Goal: Transaction & Acquisition: Obtain resource

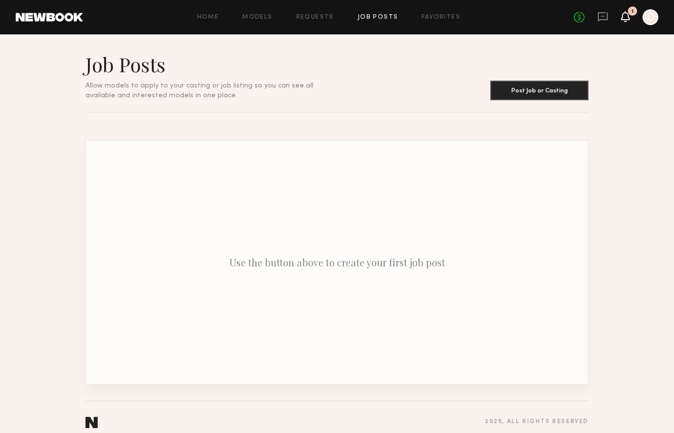
click at [625, 13] on icon at bounding box center [625, 16] width 8 height 7
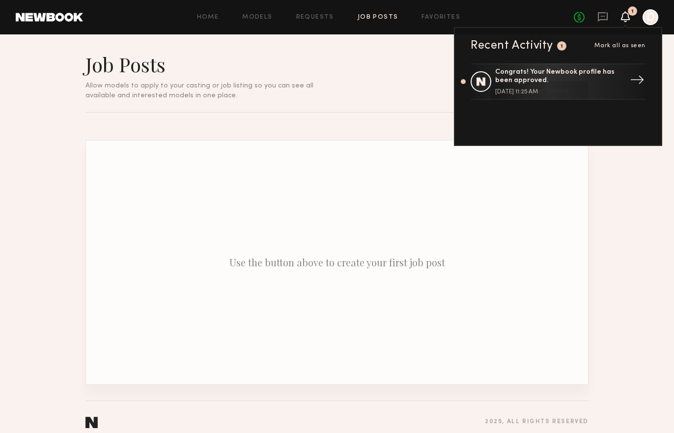
click at [528, 87] on div "Congrats! Your Newbook profile has been approved. August 25, 2025 @ 11:25 AM" at bounding box center [559, 81] width 128 height 27
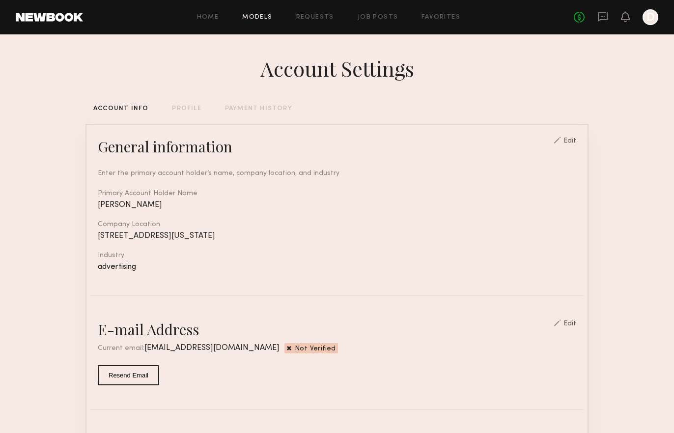
click at [259, 15] on link "Models" at bounding box center [257, 17] width 30 height 6
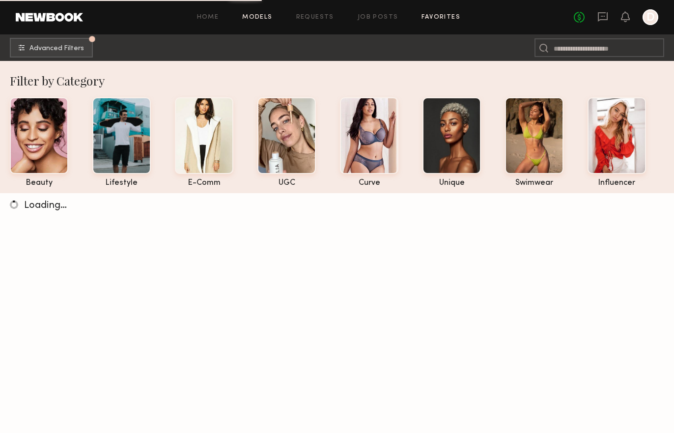
click at [448, 15] on link "Favorites" at bounding box center [440, 17] width 39 height 6
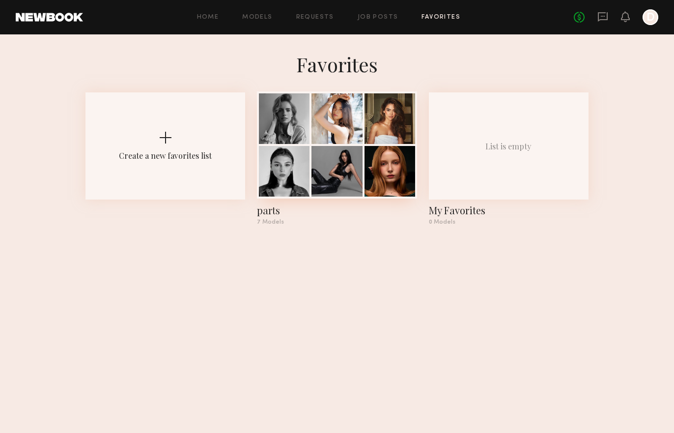
click at [295, 125] on div at bounding box center [284, 118] width 51 height 51
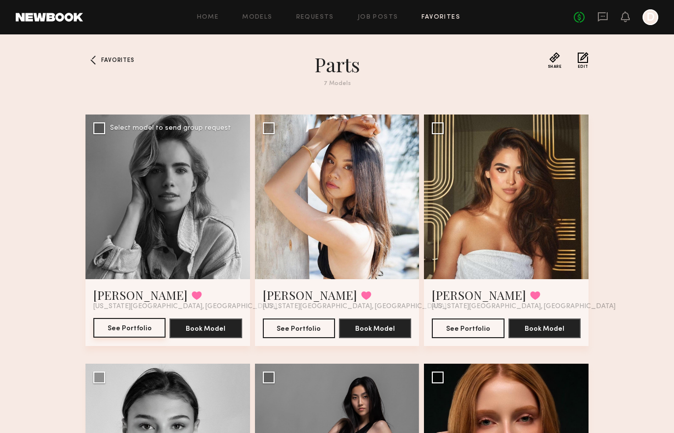
click at [126, 326] on button "See Portfolio" at bounding box center [129, 328] width 72 height 20
click at [497, 226] on div at bounding box center [506, 196] width 165 height 165
click at [468, 331] on button "See Portfolio" at bounding box center [468, 328] width 72 height 20
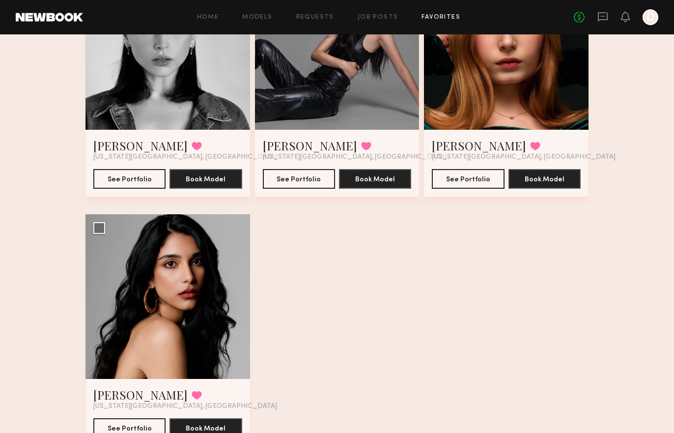
scroll to position [443, 0]
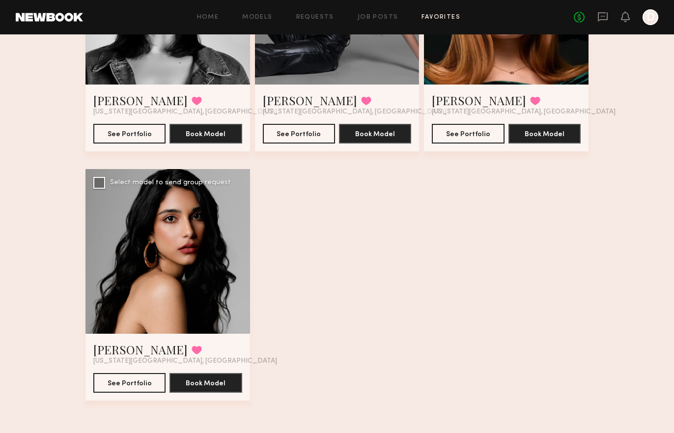
click at [156, 227] on div at bounding box center [167, 251] width 165 height 165
click at [168, 246] on div at bounding box center [167, 251] width 165 height 165
click at [134, 387] on button "See Portfolio" at bounding box center [129, 382] width 72 height 20
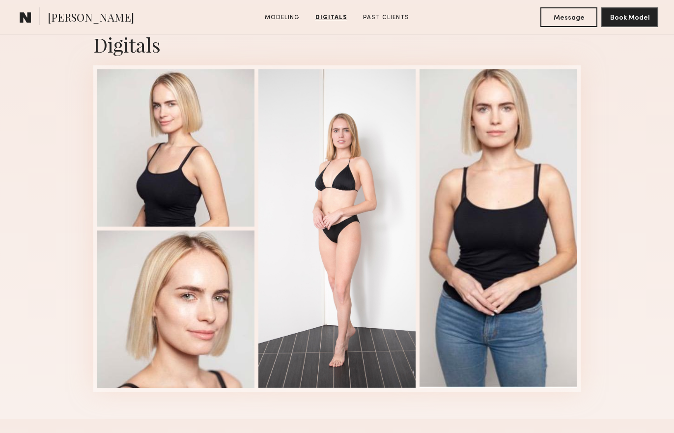
scroll to position [984, 0]
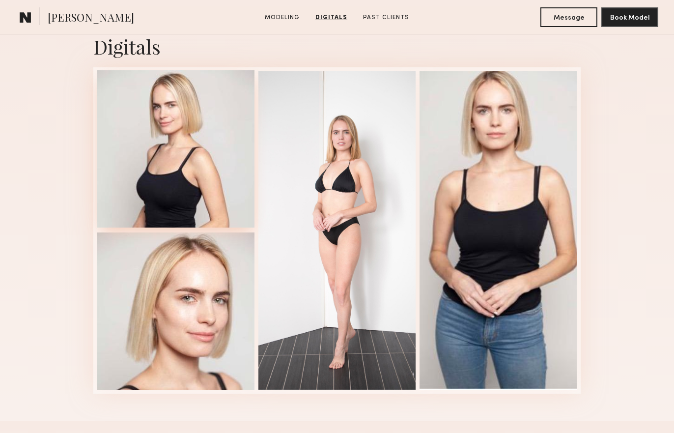
click at [144, 159] on div at bounding box center [175, 148] width 157 height 157
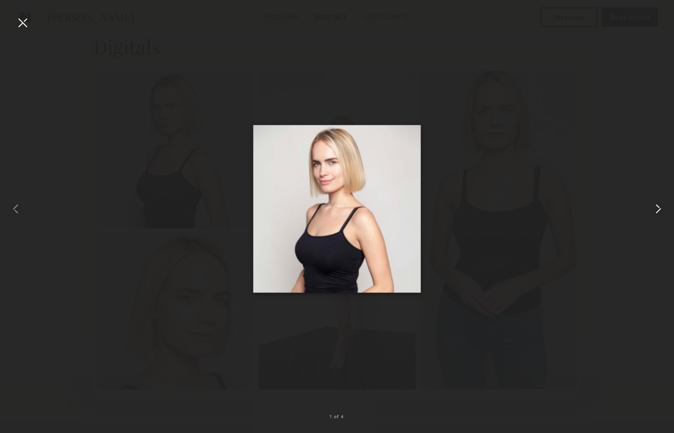
click at [656, 206] on common-icon at bounding box center [658, 209] width 16 height 16
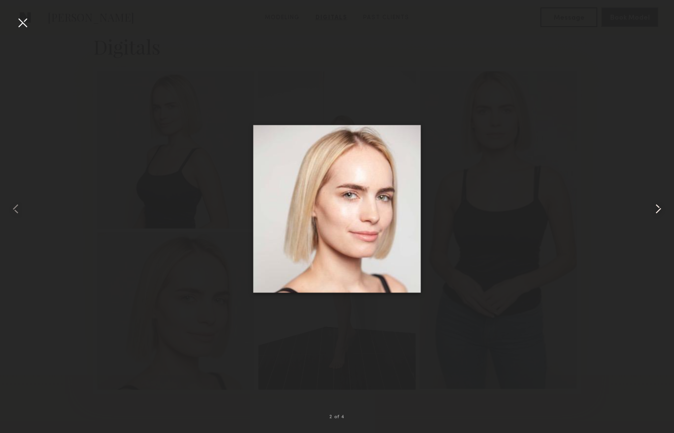
click at [656, 206] on common-icon at bounding box center [658, 209] width 16 height 16
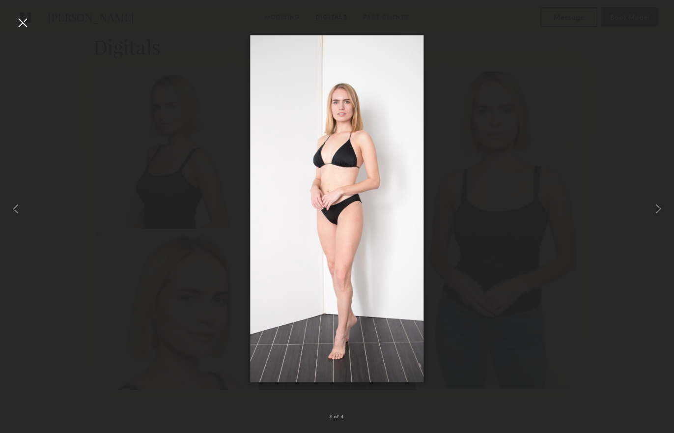
click at [15, 20] on div at bounding box center [23, 23] width 16 height 16
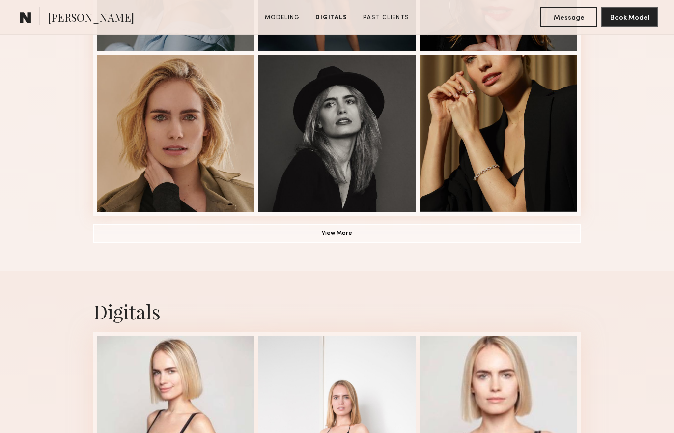
scroll to position [704, 0]
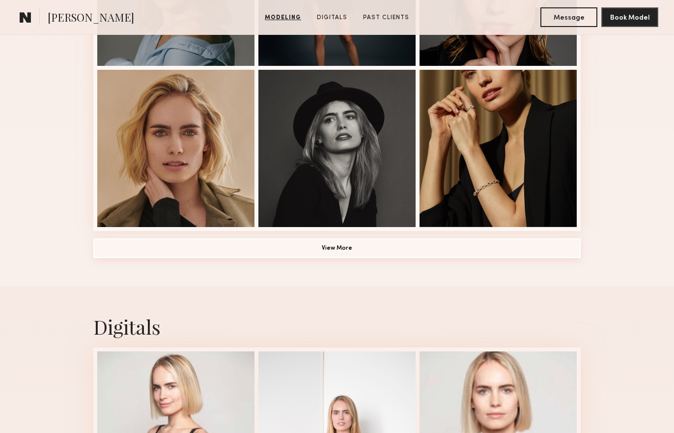
click at [343, 250] on button "View More" at bounding box center [336, 248] width 487 height 20
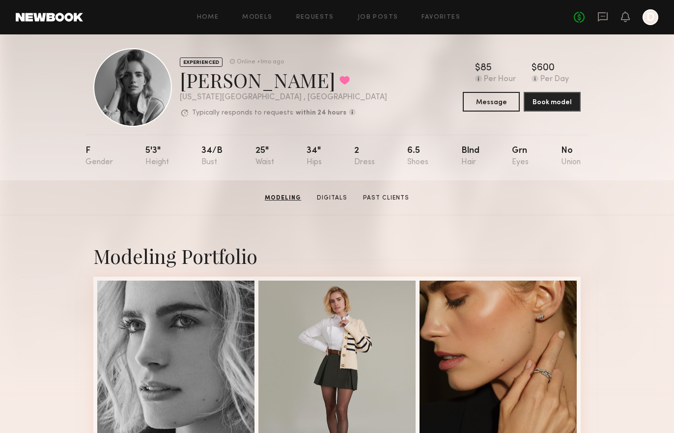
scroll to position [0, 0]
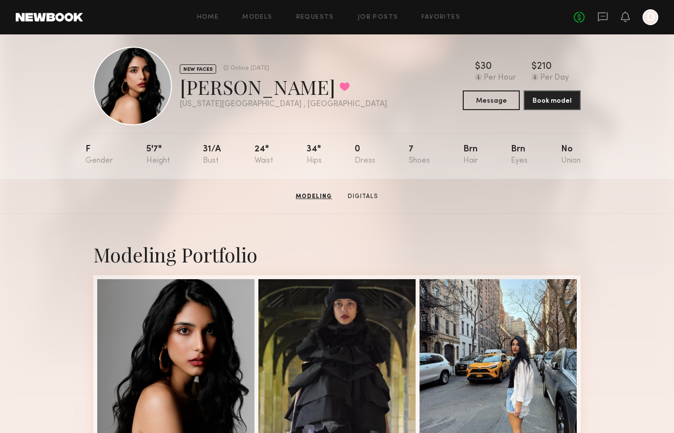
scroll to position [10, 0]
